Goal: Transaction & Acquisition: Subscribe to service/newsletter

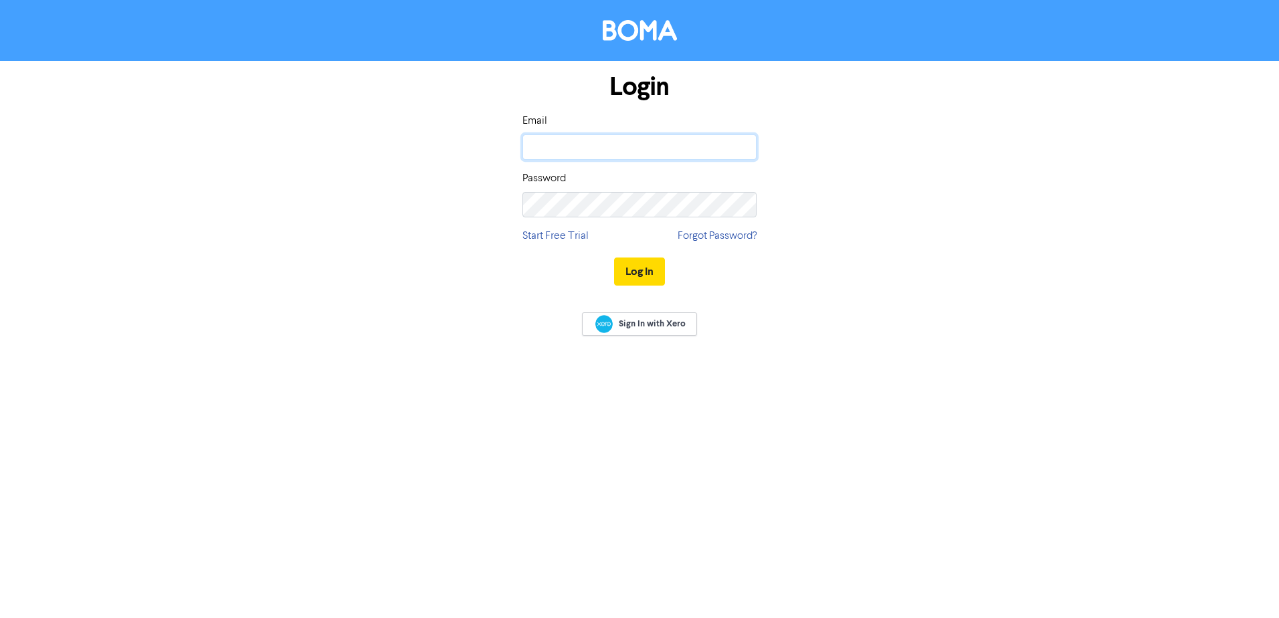
click at [607, 152] on input "email" at bounding box center [639, 146] width 234 height 25
paste input "§ Username - [EMAIL_ADDRESS][DOMAIN_NAME]"
drag, startPoint x: 595, startPoint y: 144, endPoint x: 318, endPoint y: 132, distance: 276.5
click at [318, 132] on div "Login Email § Username - [EMAIL_ADDRESS][DOMAIN_NAME] Password Start Free Trial…" at bounding box center [639, 180] width 763 height 238
type input "[EMAIL_ADDRESS][DOMAIN_NAME]"
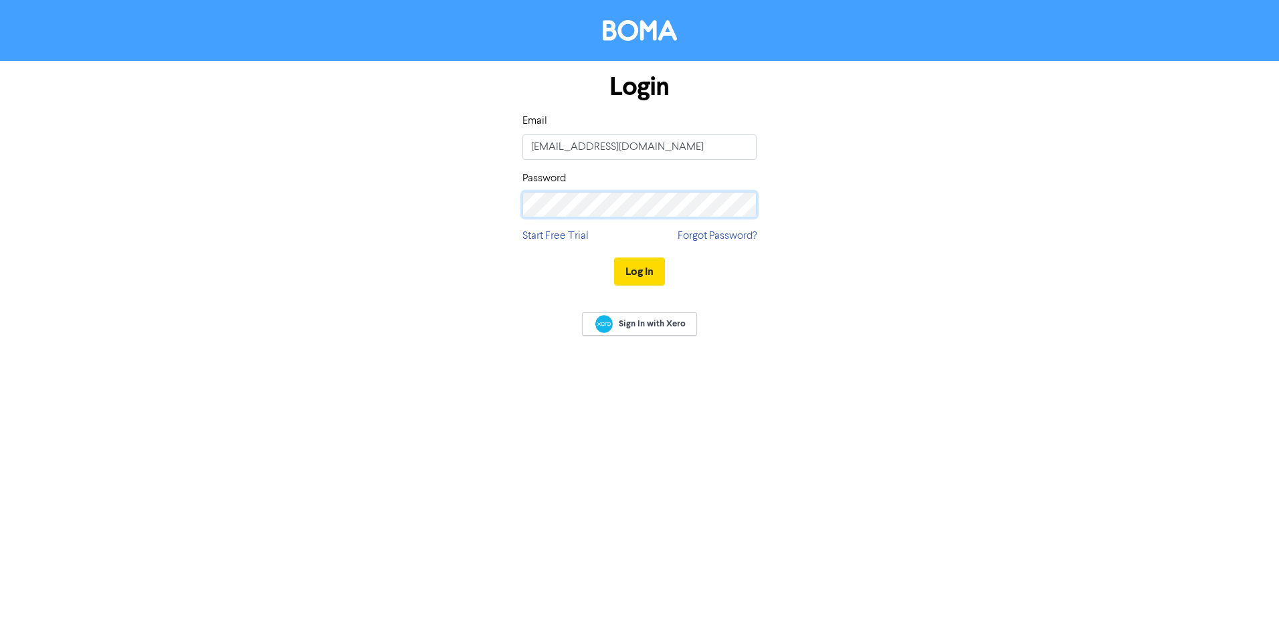
click at [124, 211] on form "Login Email [EMAIL_ADDRESS][DOMAIN_NAME] Password Start Free Trial Forgot Passw…" at bounding box center [639, 180] width 1279 height 238
click at [640, 278] on button "Log In" at bounding box center [639, 272] width 51 height 28
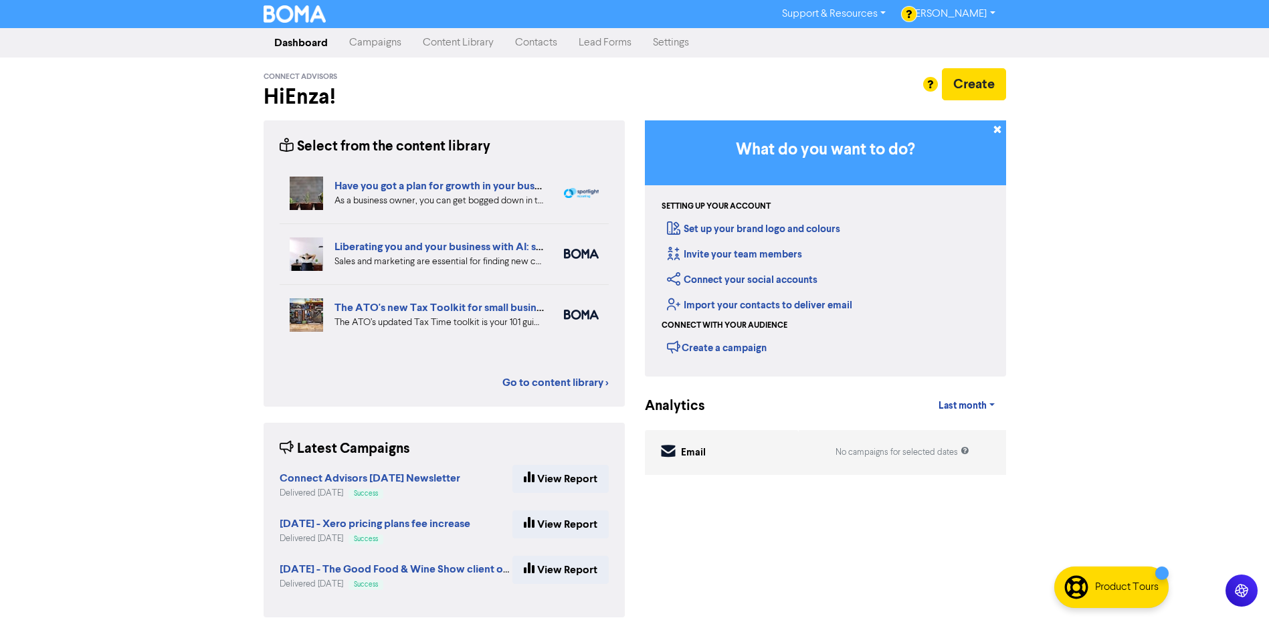
click at [537, 42] on link "Contacts" at bounding box center [536, 42] width 64 height 27
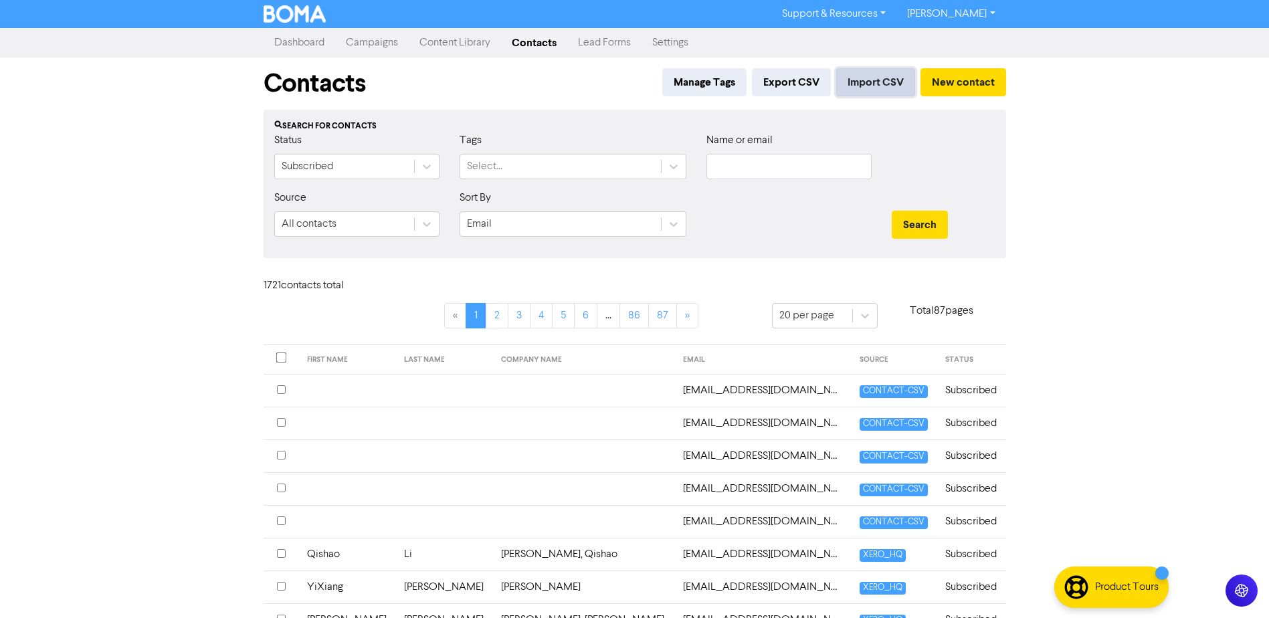
click at [870, 70] on button "Import CSV" at bounding box center [875, 82] width 79 height 28
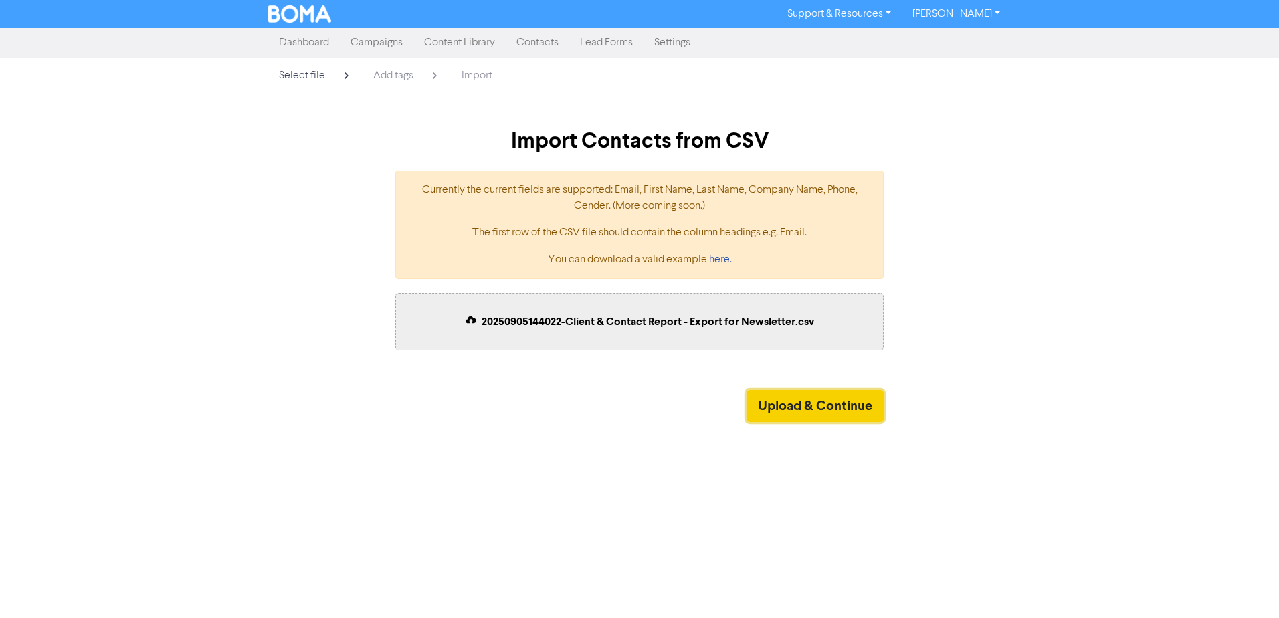
click at [805, 406] on button "Upload & Continue" at bounding box center [815, 406] width 137 height 32
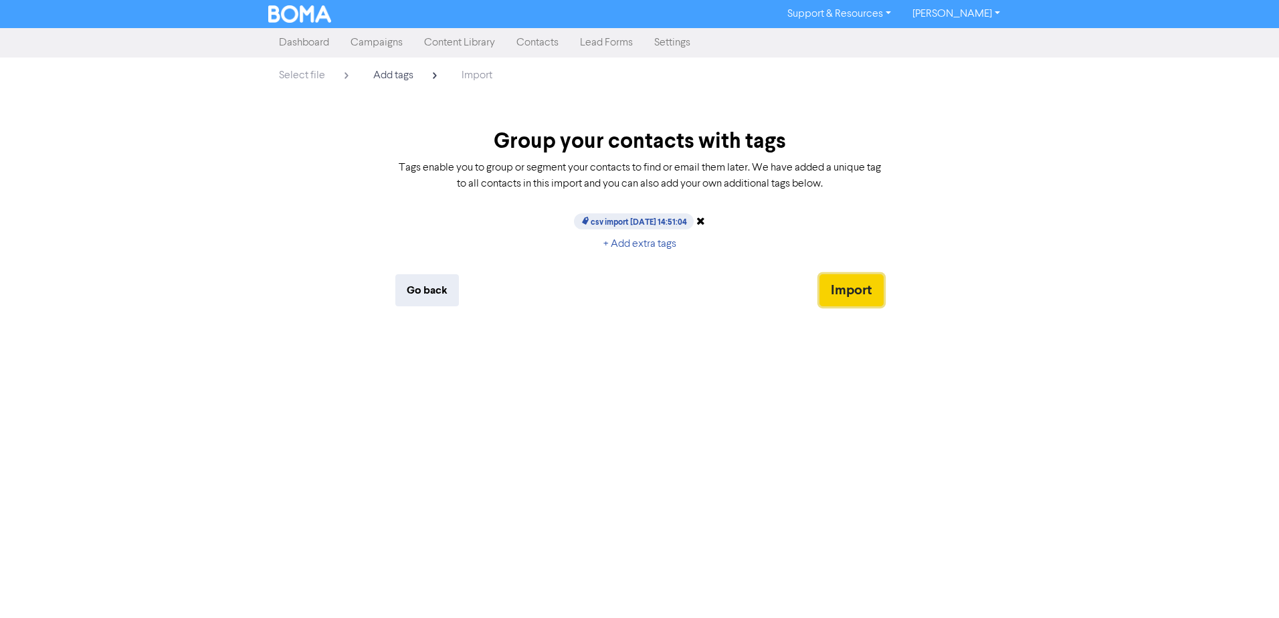
click at [848, 284] on button "Import" at bounding box center [851, 290] width 64 height 32
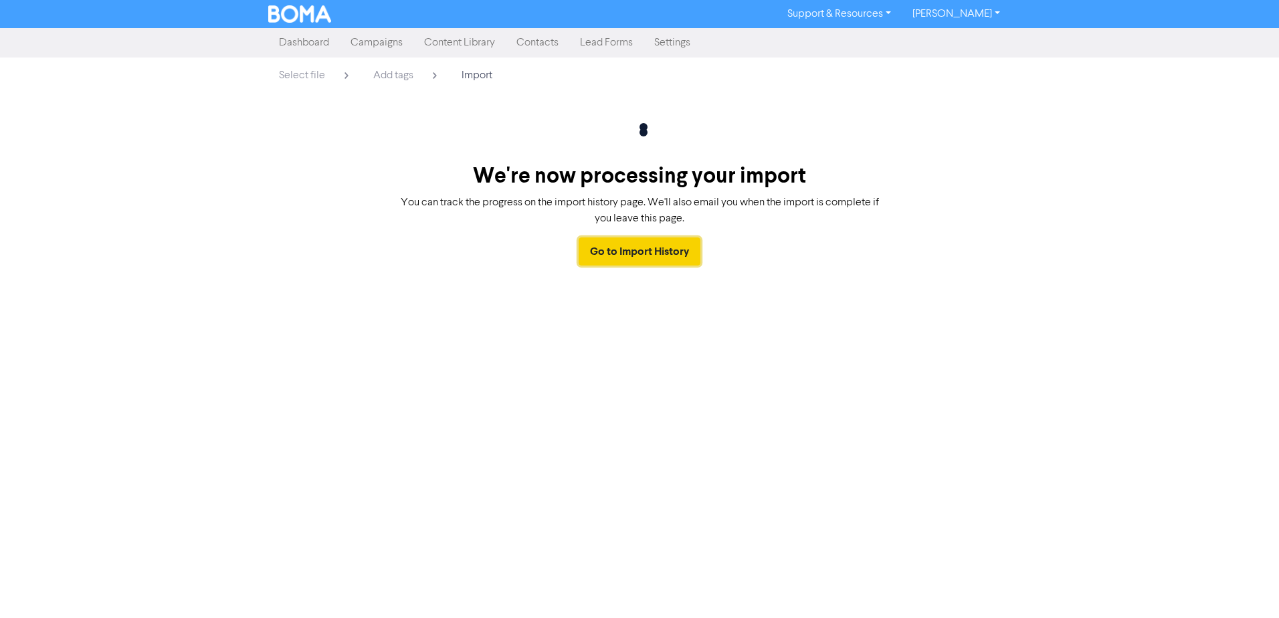
click at [631, 252] on link "Go to Import History" at bounding box center [640, 251] width 122 height 28
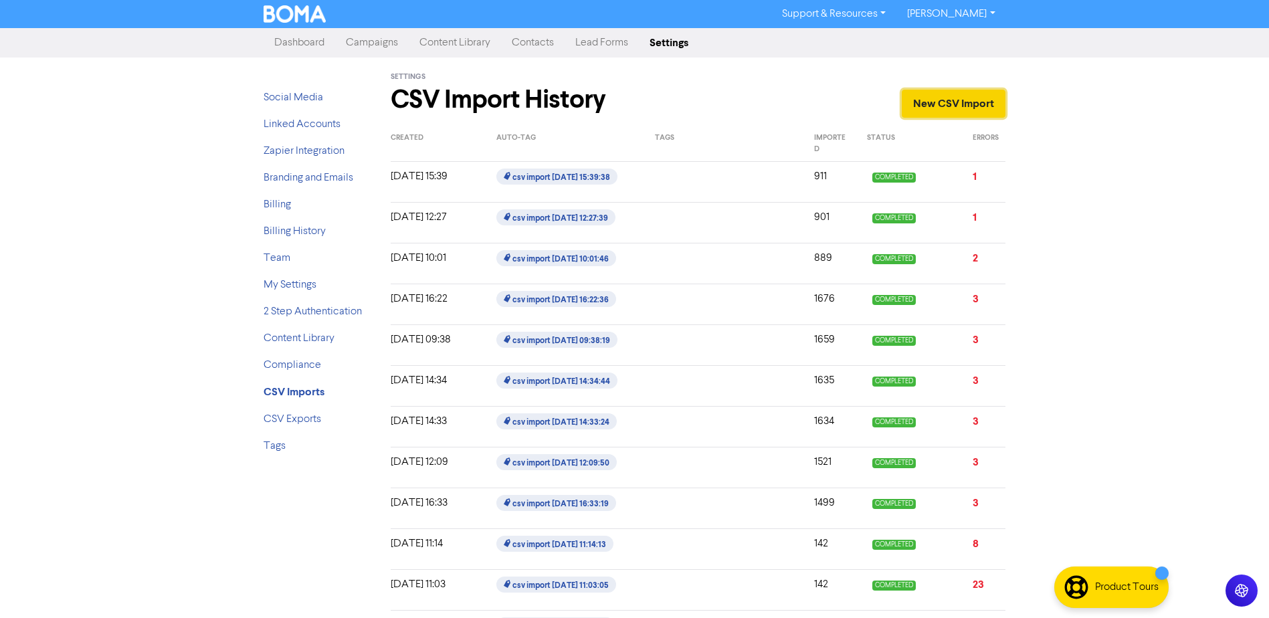
click at [957, 106] on link "New CSV Import" at bounding box center [954, 104] width 104 height 28
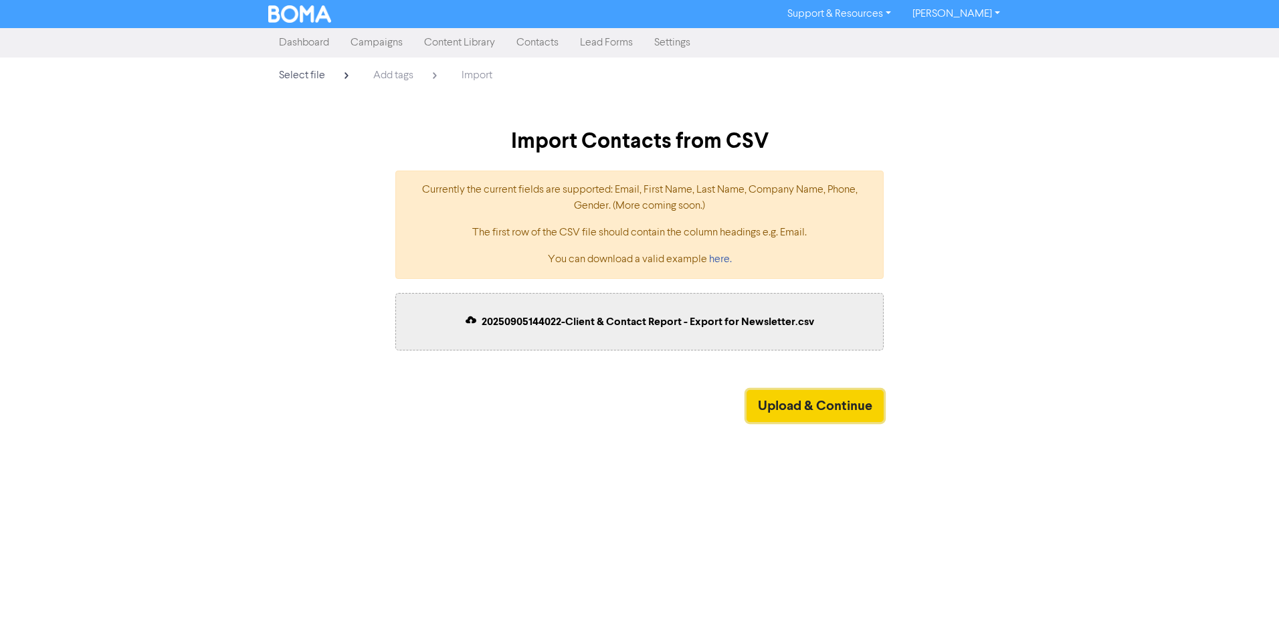
click at [795, 401] on button "Upload & Continue" at bounding box center [815, 406] width 137 height 32
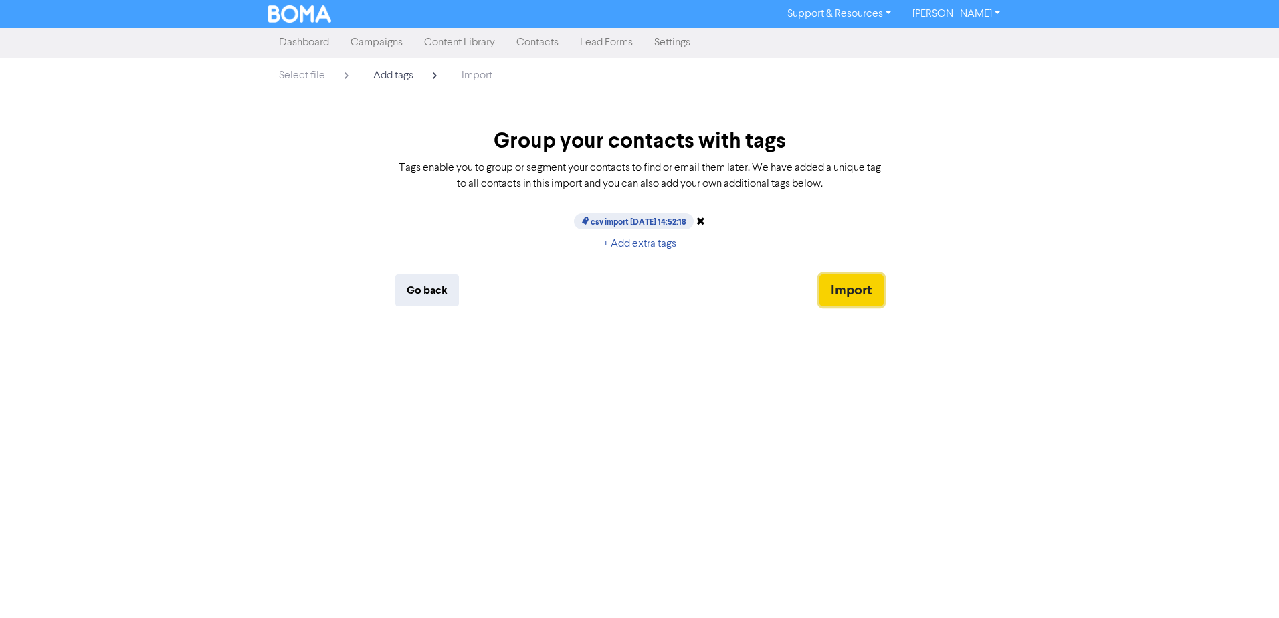
click at [856, 292] on button "Import" at bounding box center [851, 290] width 64 height 32
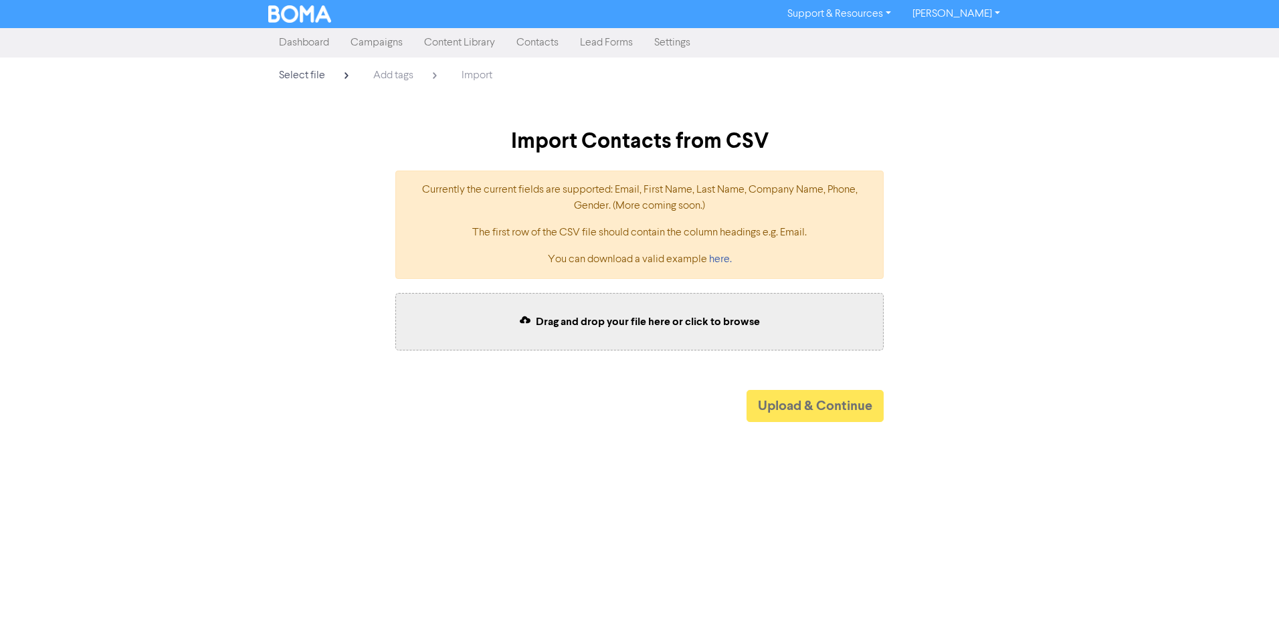
click at [306, 45] on link "Dashboard" at bounding box center [304, 42] width 72 height 27
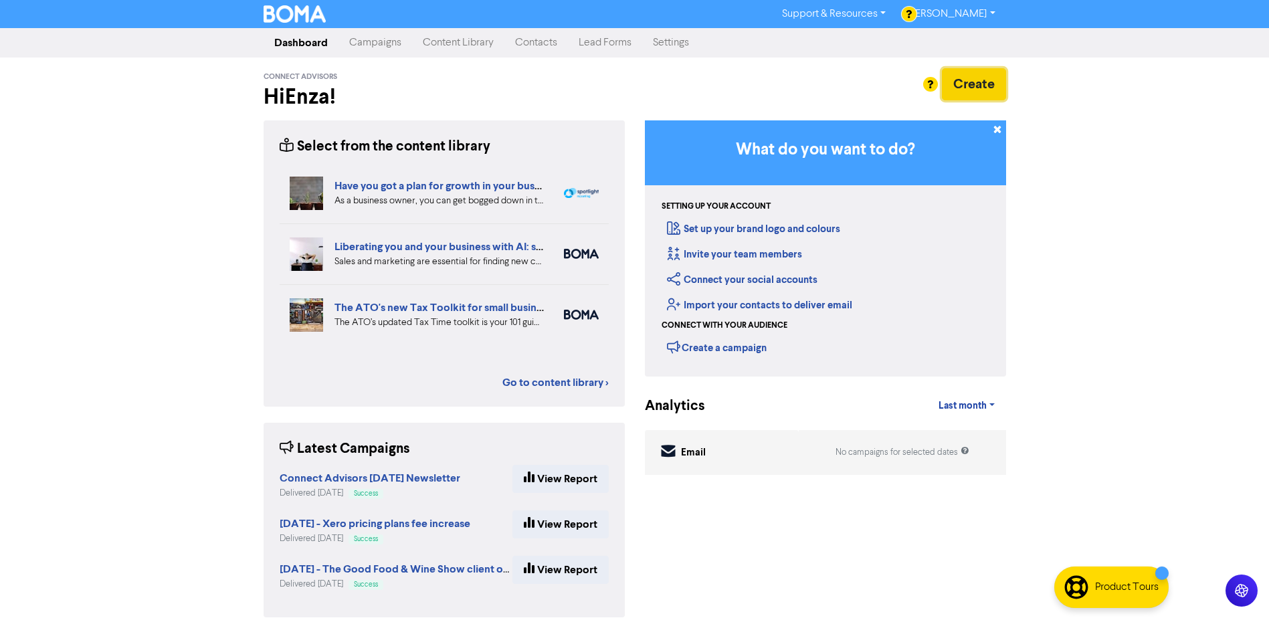
click at [997, 71] on button "Create" at bounding box center [974, 84] width 64 height 32
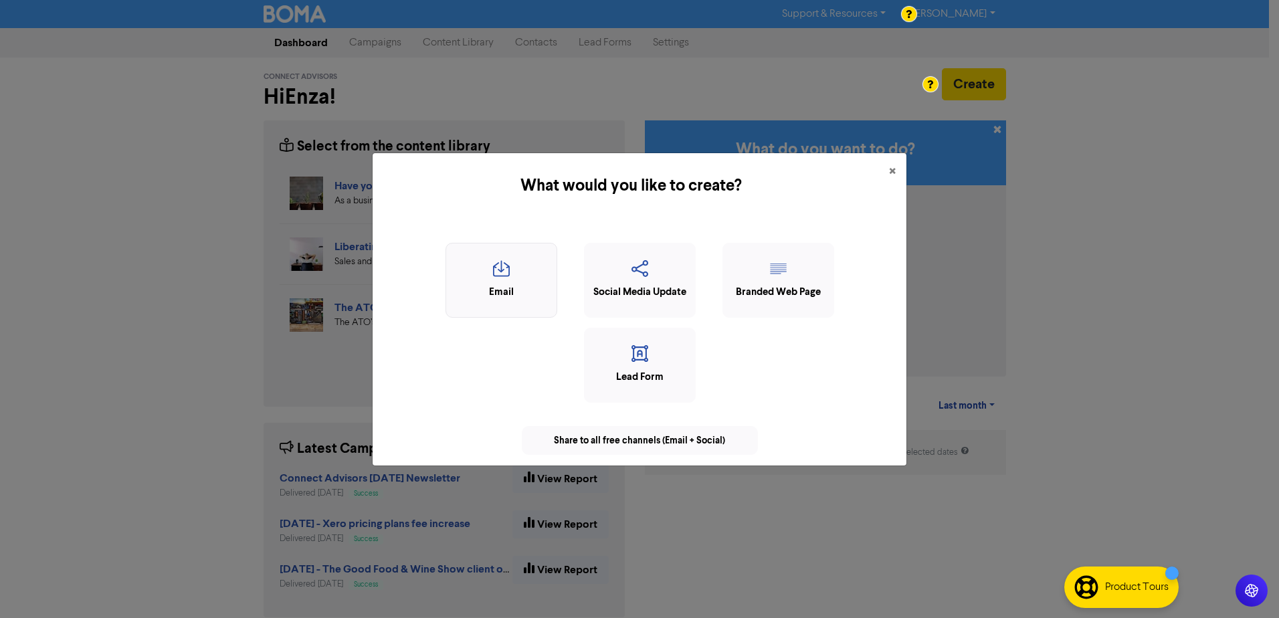
click at [532, 270] on icon "button" at bounding box center [501, 272] width 97 height 25
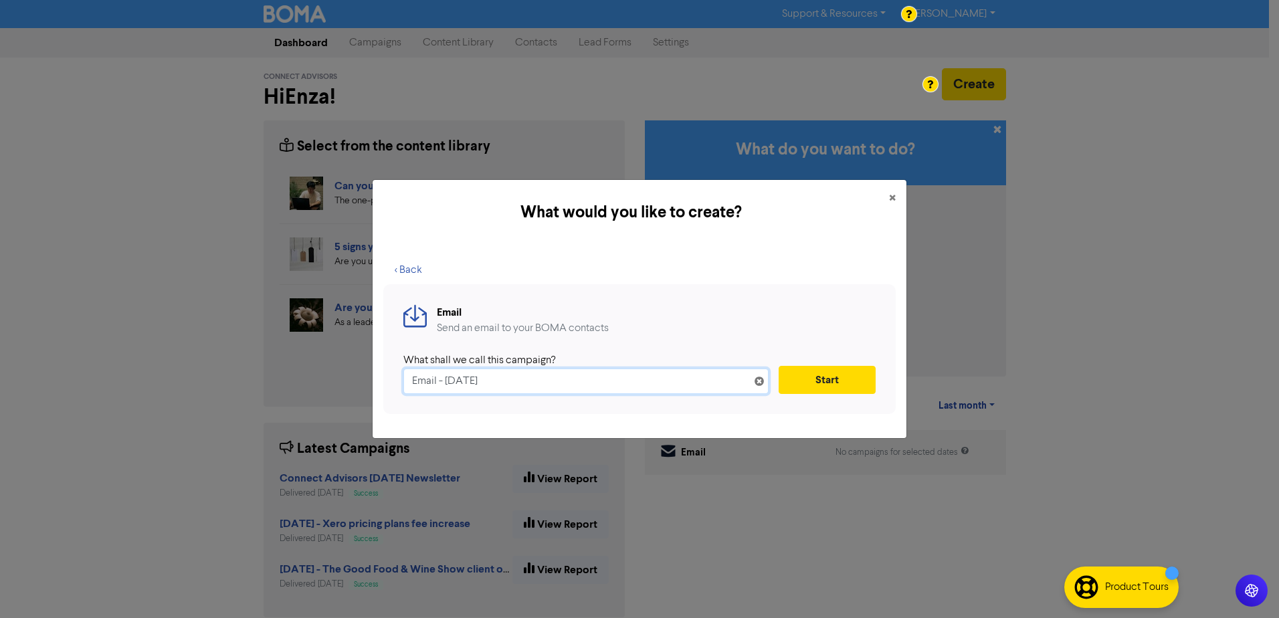
drag, startPoint x: 461, startPoint y: 381, endPoint x: 355, endPoint y: 375, distance: 105.8
click at [355, 375] on div "What would you like to create? × < Back Email Send an email to your BOMA contac…" at bounding box center [639, 309] width 1279 height 618
click at [433, 385] on input "[DATE]" at bounding box center [585, 381] width 365 height 25
click at [486, 383] on input "[DATE]" at bounding box center [585, 381] width 365 height 25
click at [427, 383] on input "[DATE] Newsletter" at bounding box center [585, 381] width 365 height 25
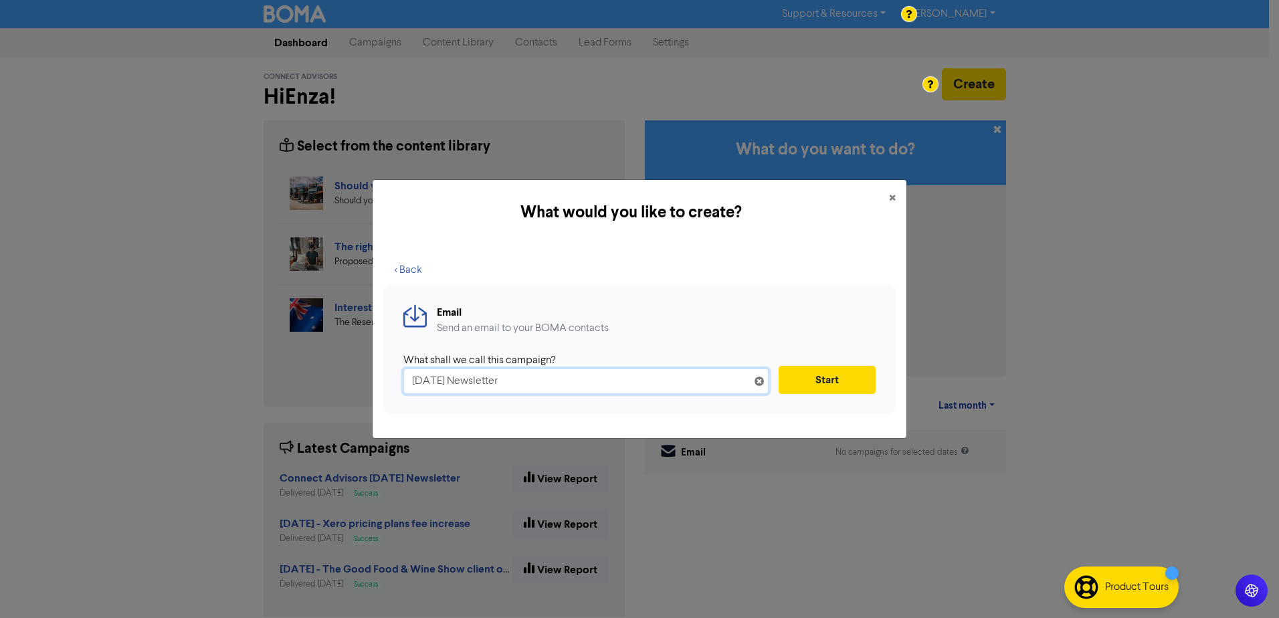
type input "[DATE] Newsletter"
click at [824, 379] on button "Start" at bounding box center [827, 380] width 97 height 28
